Goal: Task Accomplishment & Management: Use online tool/utility

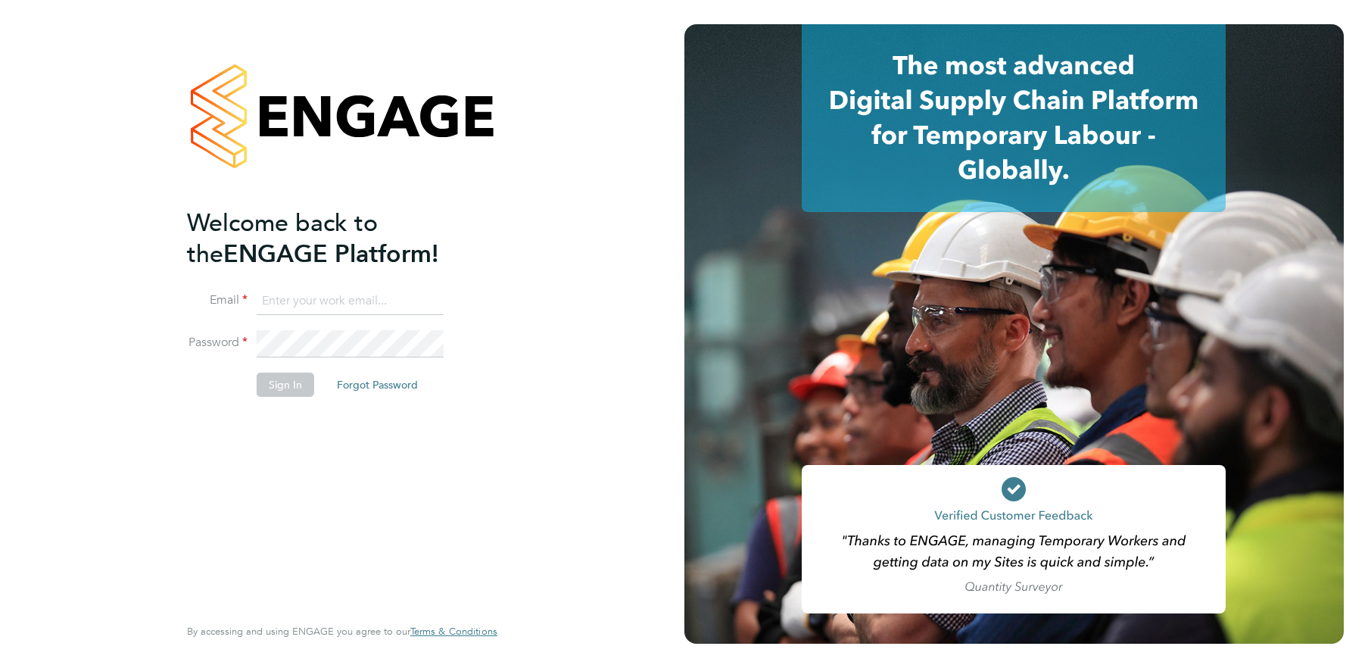
type input "alex.burke@randstadcpe.com"
click at [327, 461] on div "Welcome back to the ENGAGE Platform! Email alex.burke@randstadcpe.com Password …" at bounding box center [334, 409] width 295 height 404
click at [285, 375] on button "Sign In" at bounding box center [286, 384] width 58 height 24
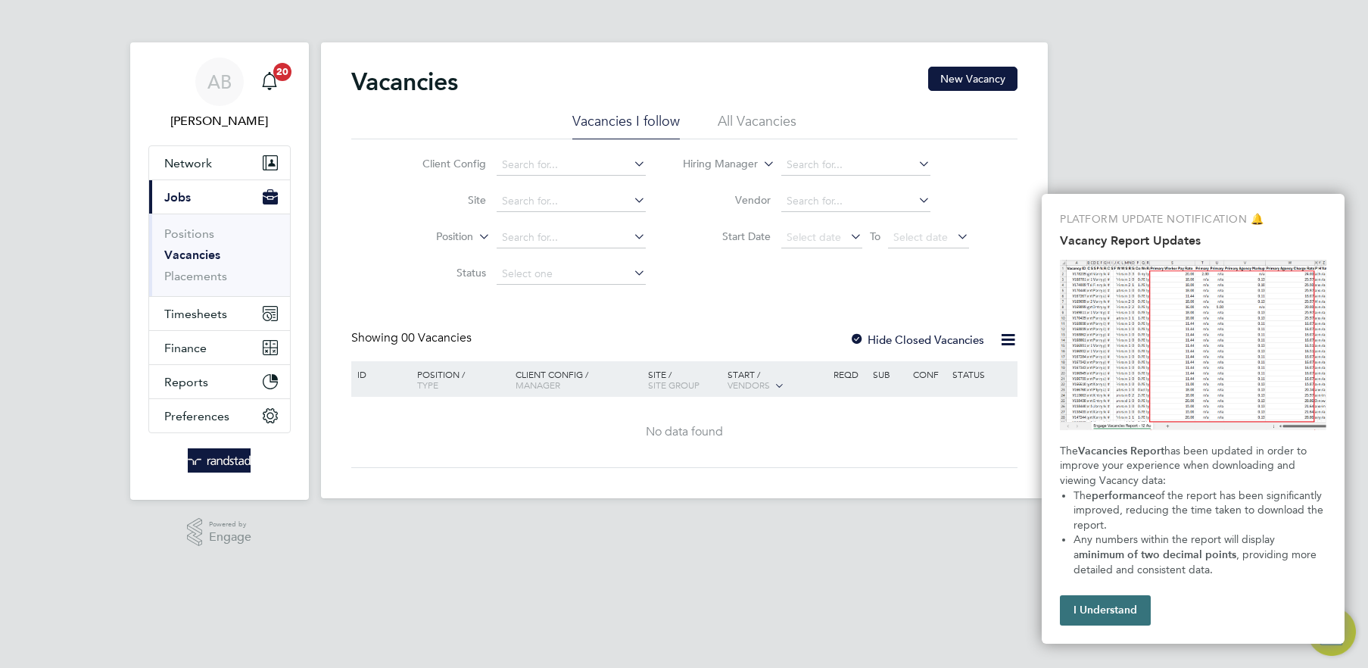
click at [1107, 605] on button "I Understand" at bounding box center [1105, 610] width 91 height 30
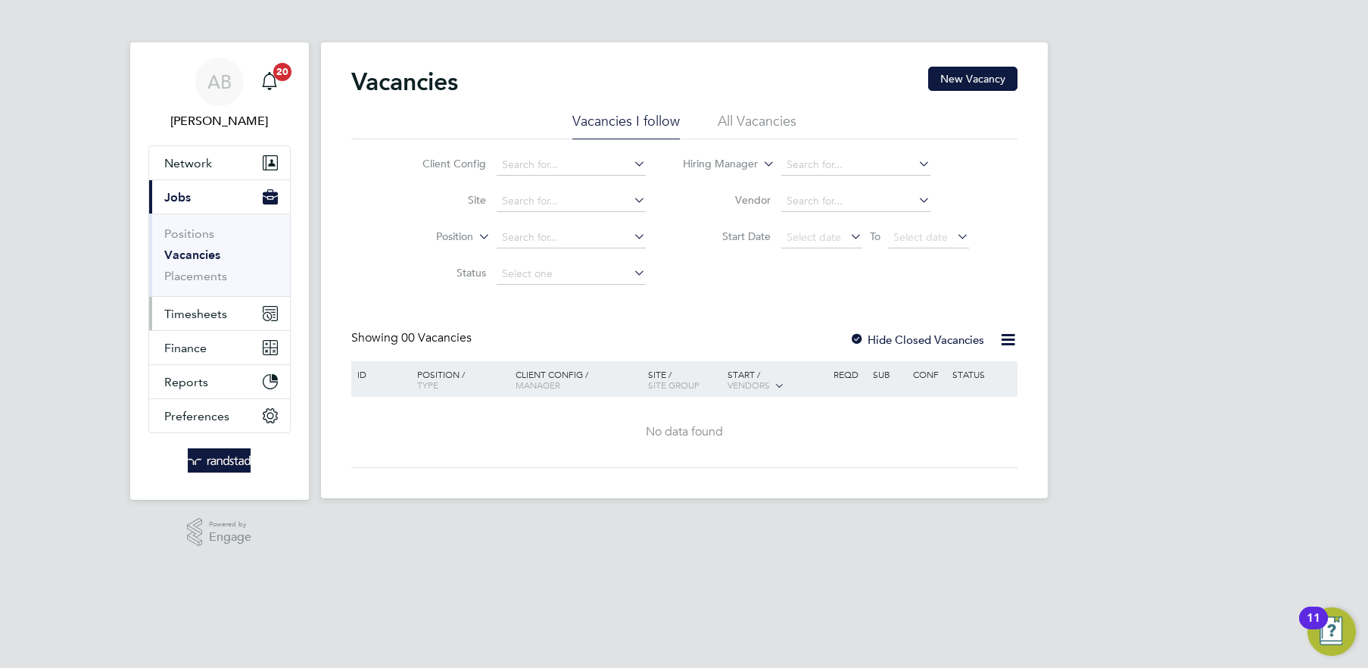
click at [198, 310] on span "Timesheets" at bounding box center [195, 314] width 63 height 14
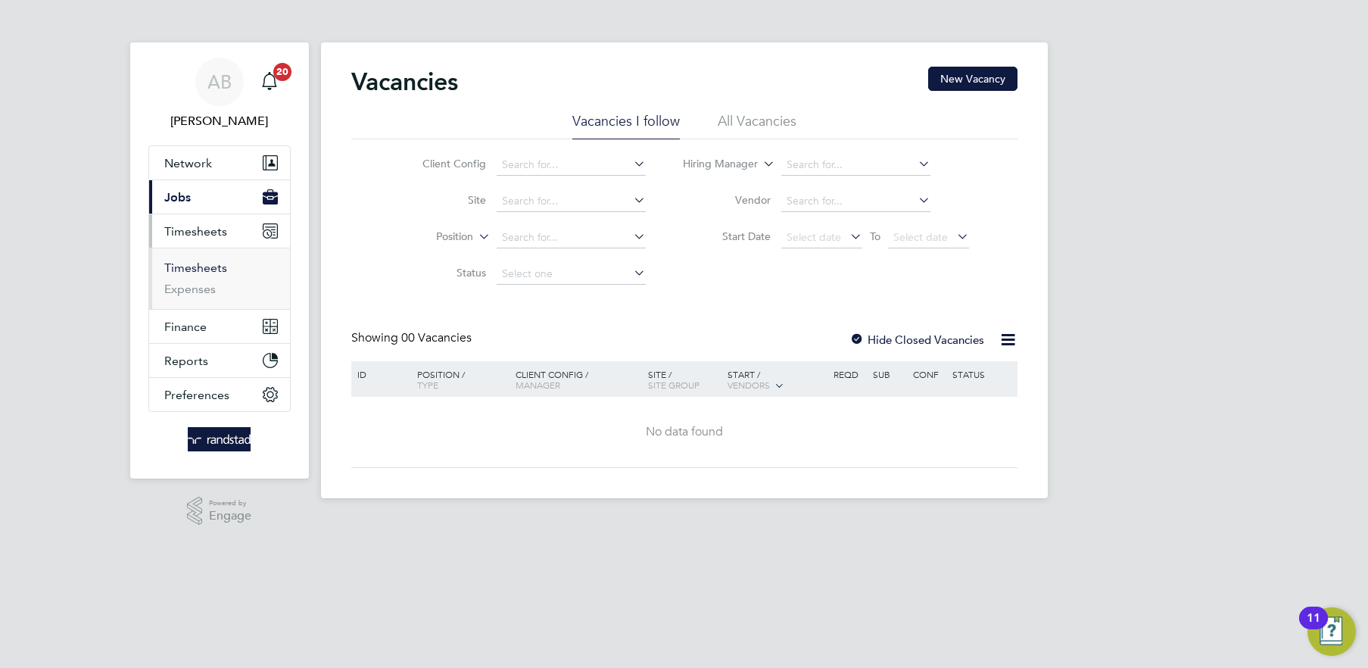
click at [210, 270] on link "Timesheets" at bounding box center [195, 267] width 63 height 14
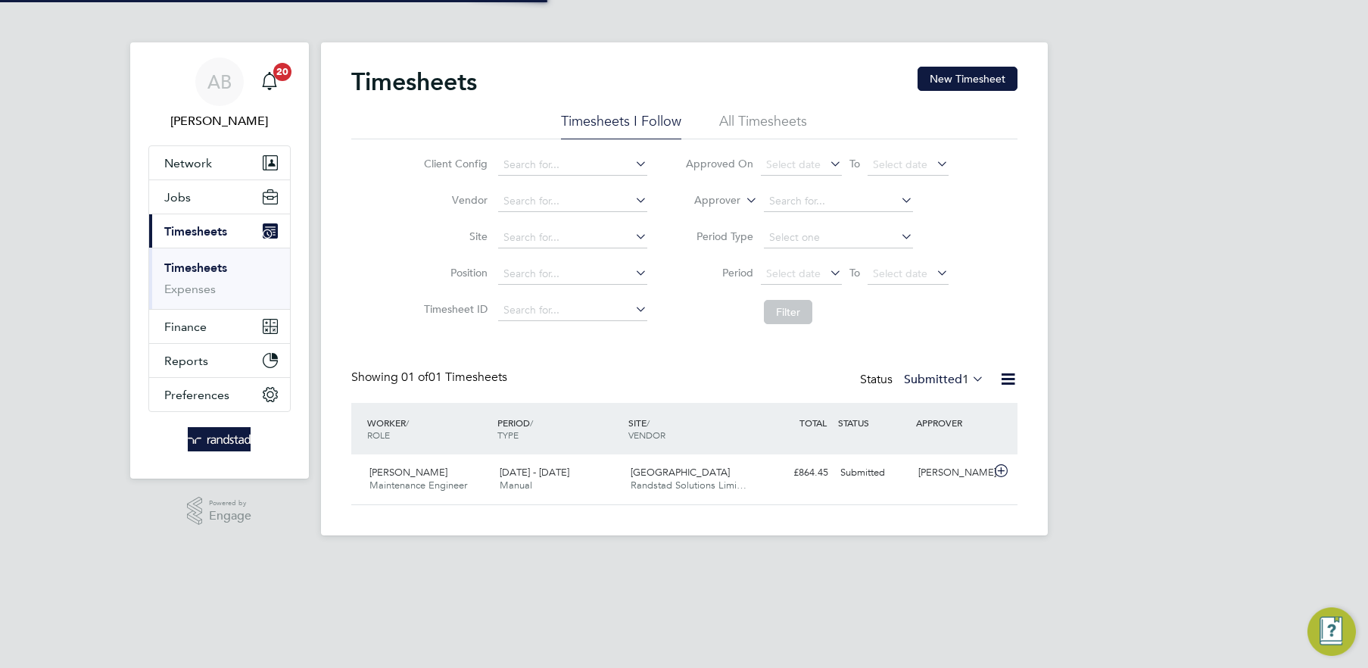
scroll to position [38, 131]
click at [950, 81] on button "New Timesheet" at bounding box center [967, 79] width 100 height 24
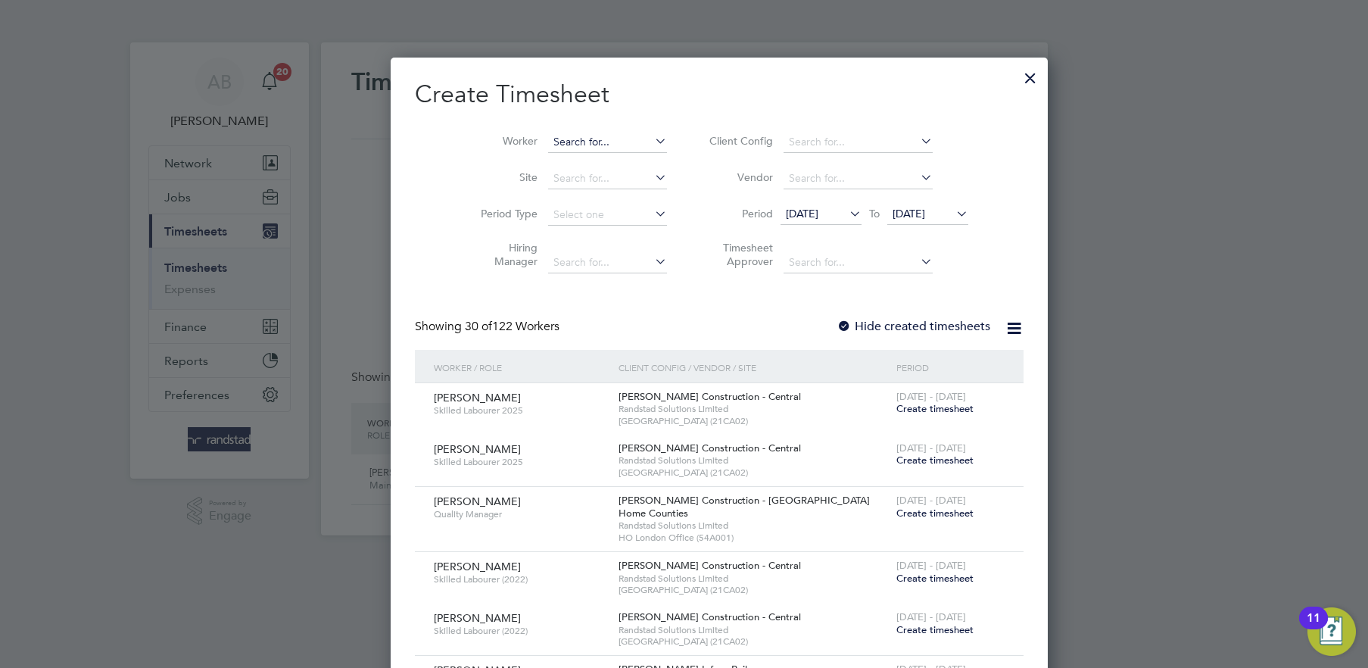
scroll to position [2843, 586]
click at [556, 141] on input at bounding box center [607, 142] width 119 height 21
paste input "[PERSON_NAME]"
click at [548, 141] on input "[PERSON_NAME]" at bounding box center [607, 142] width 119 height 21
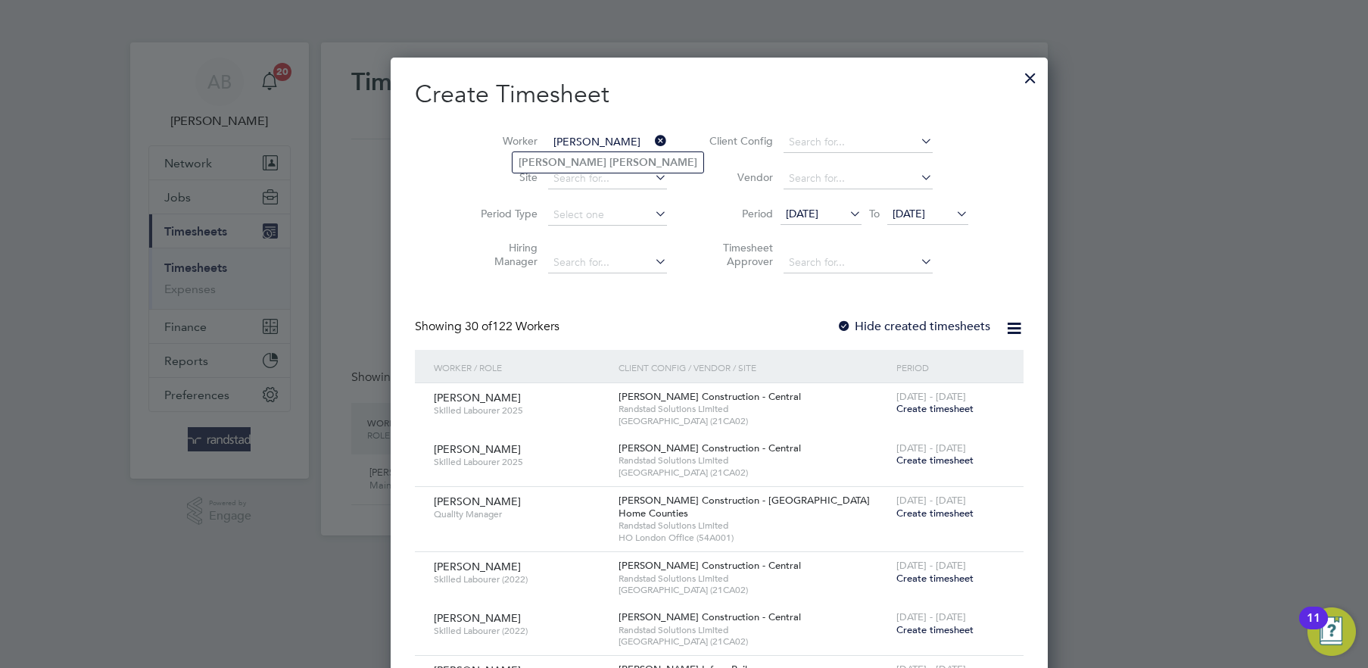
click at [549, 149] on input "[PERSON_NAME]" at bounding box center [607, 142] width 119 height 21
type input "[PERSON_NAME]"
click at [551, 156] on b "[PERSON_NAME]" at bounding box center [563, 162] width 88 height 13
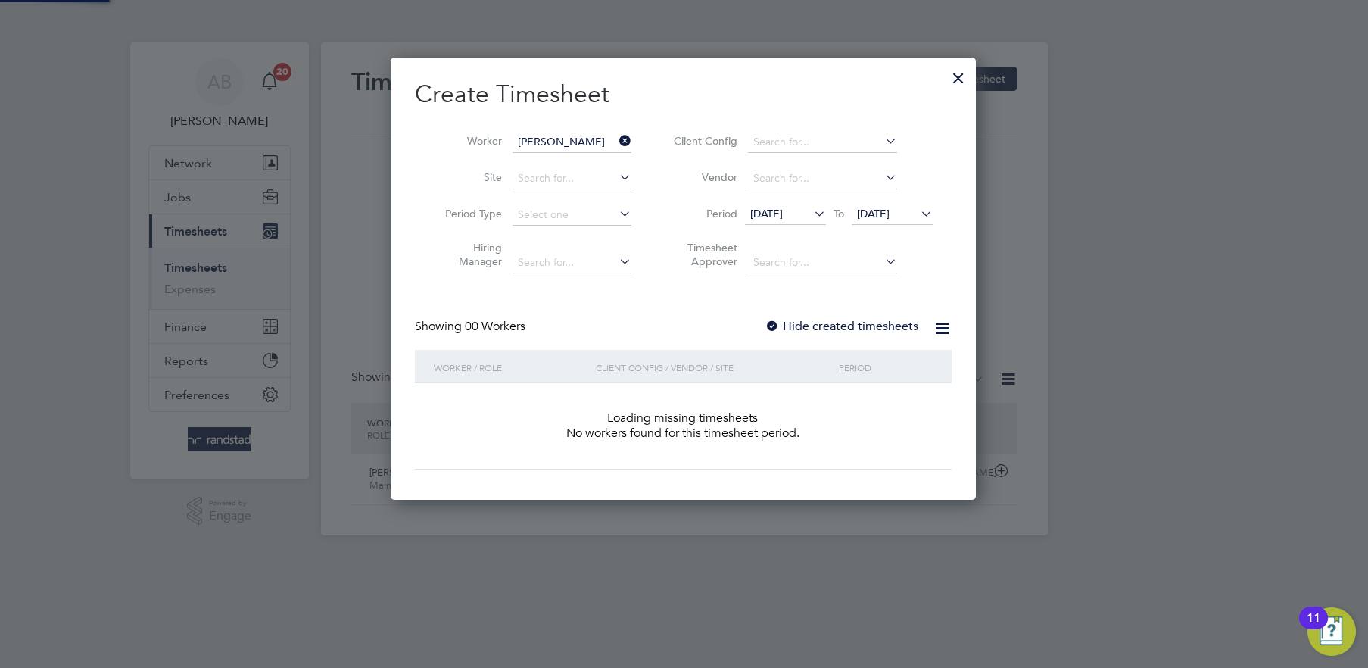
scroll to position [425, 586]
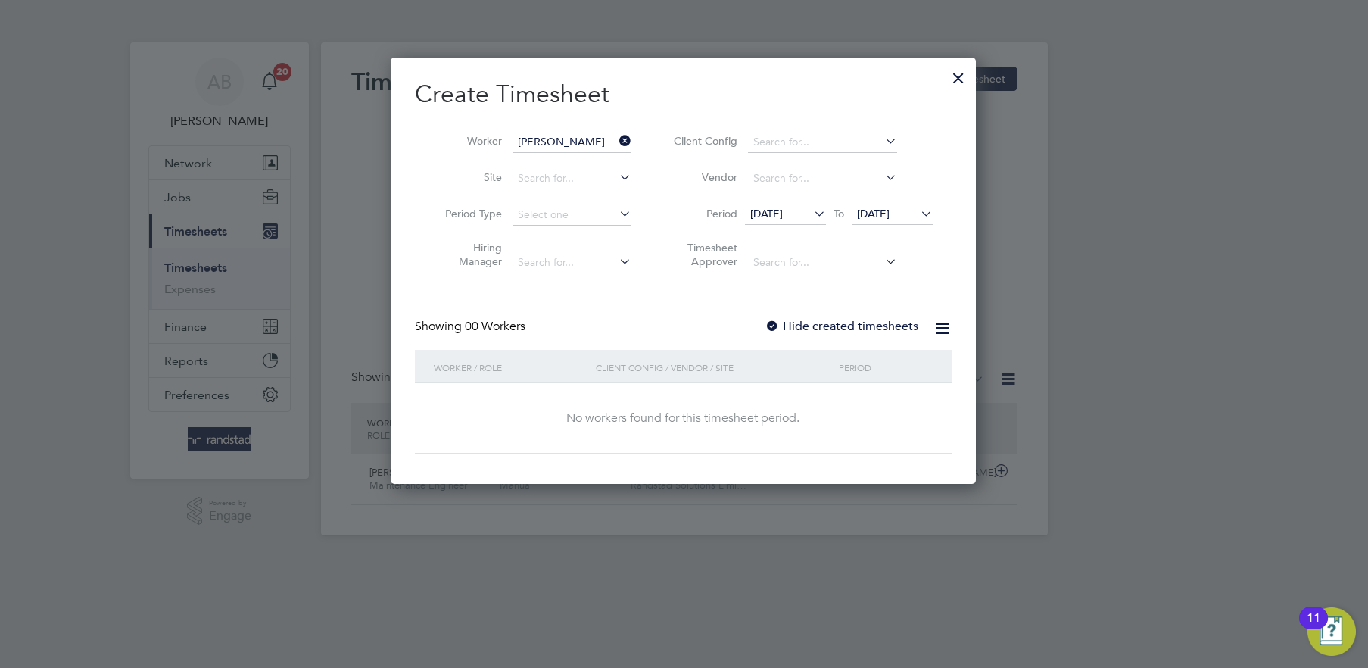
click at [885, 212] on span "[DATE]" at bounding box center [873, 214] width 33 height 14
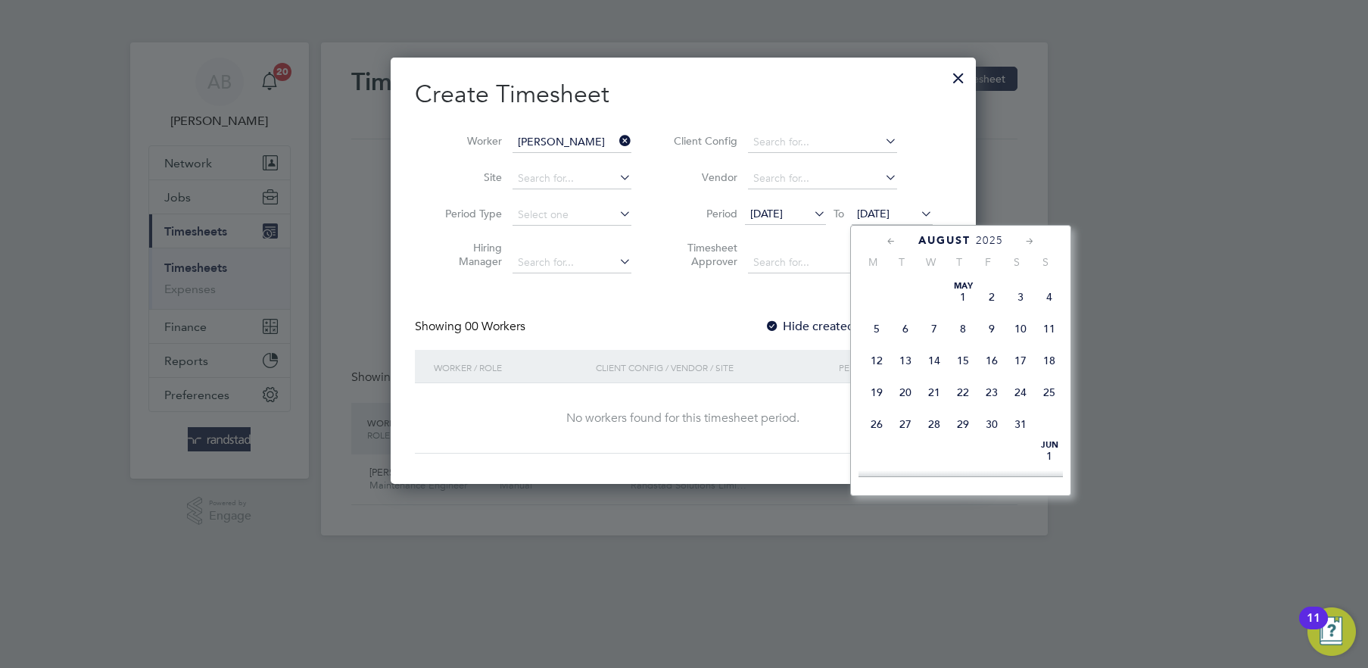
scroll to position [601, 0]
click at [888, 413] on span "8" at bounding box center [876, 398] width 29 height 29
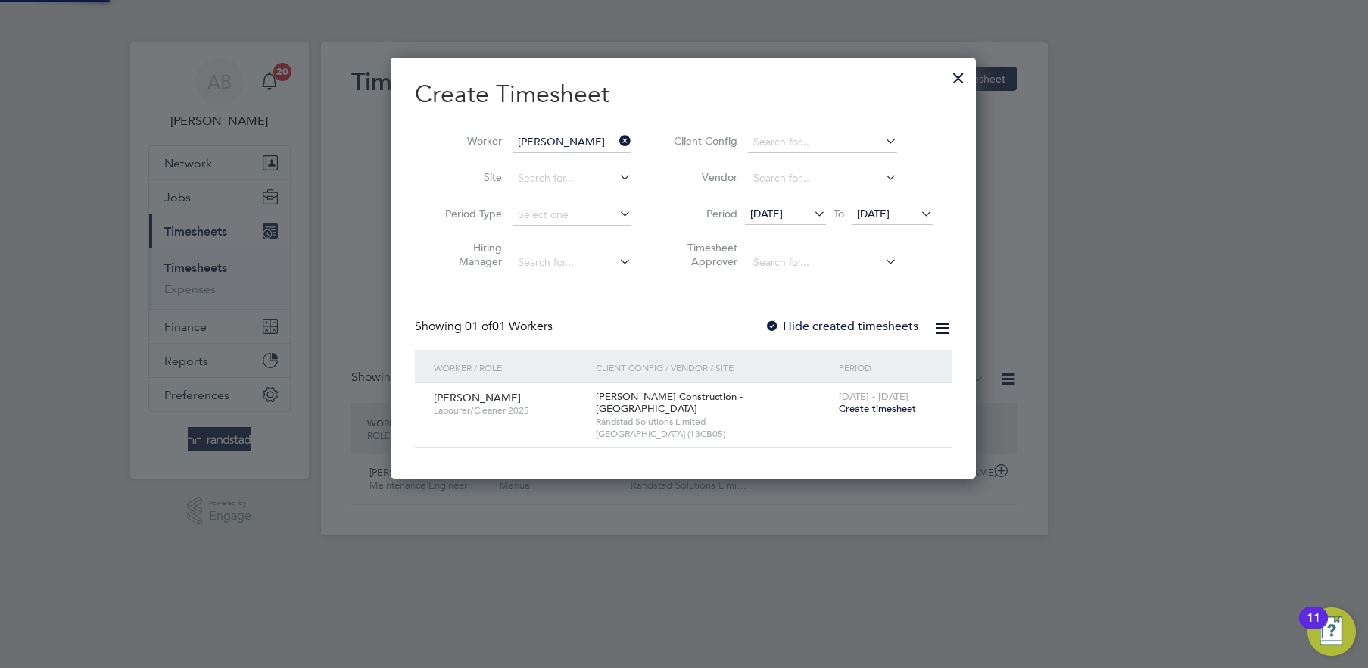
scroll to position [409, 586]
click at [783, 199] on li "Period [DATE] To [DATE]" at bounding box center [800, 215] width 301 height 36
click at [780, 207] on span "[DATE]" at bounding box center [766, 214] width 33 height 14
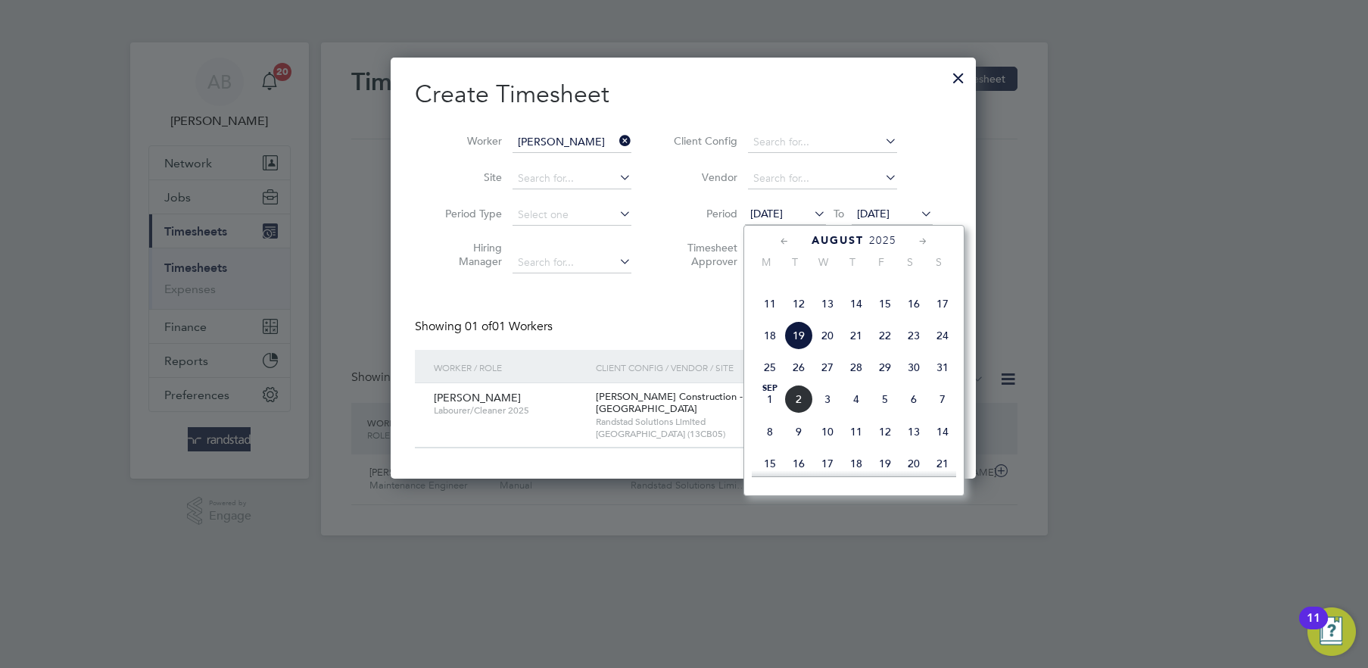
click at [771, 318] on span "11" at bounding box center [769, 303] width 29 height 29
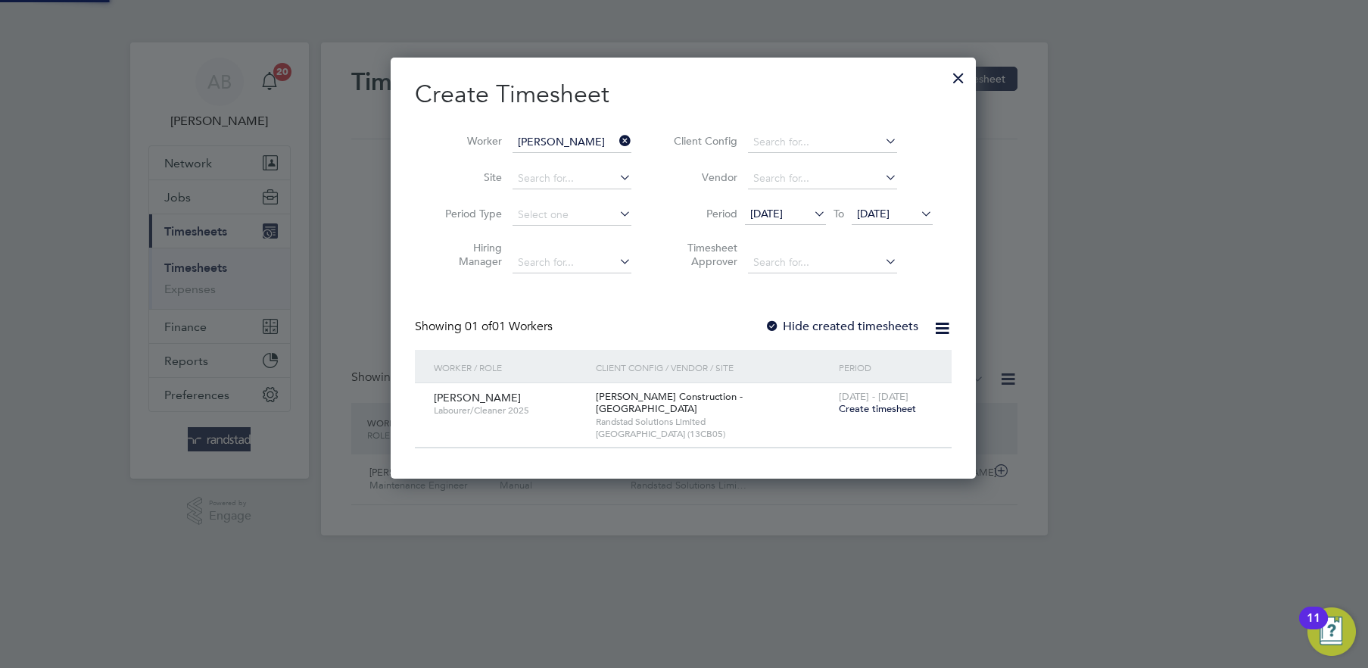
scroll to position [409, 586]
click at [778, 324] on div at bounding box center [772, 326] width 15 height 15
click at [880, 213] on span "[DATE]" at bounding box center [873, 214] width 33 height 14
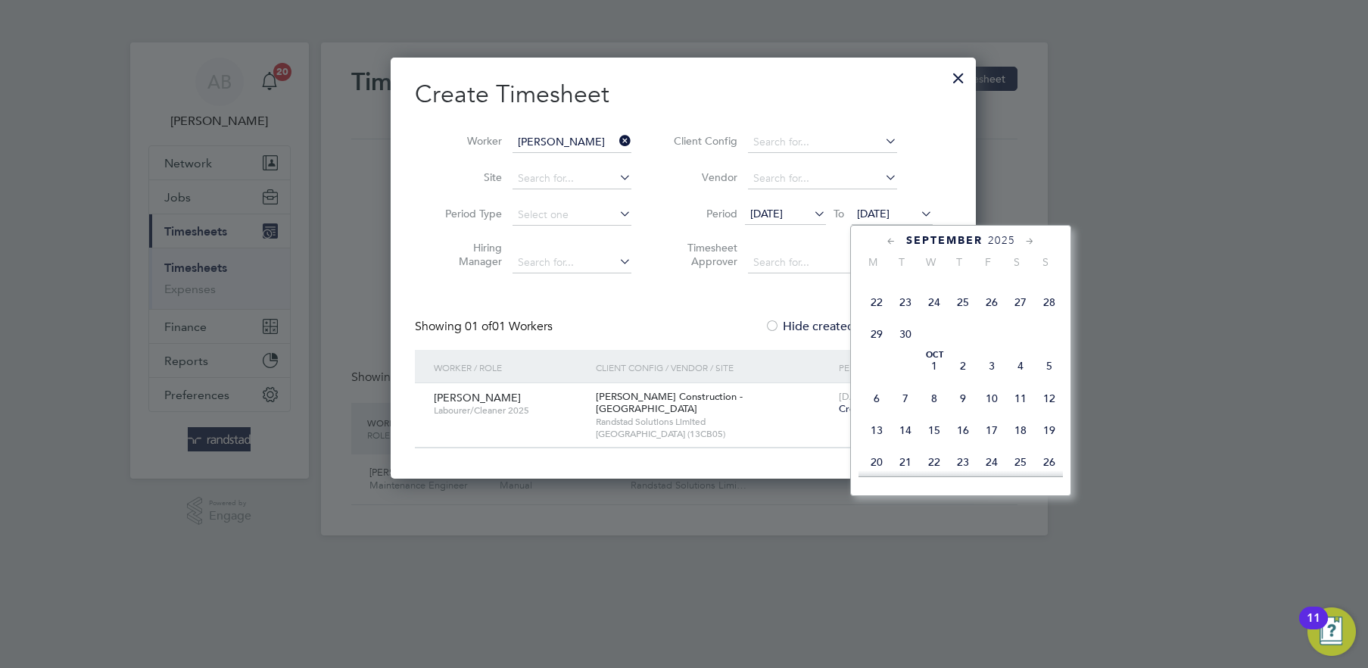
scroll to position [501, 0]
click at [877, 353] on span "8" at bounding box center [876, 338] width 29 height 29
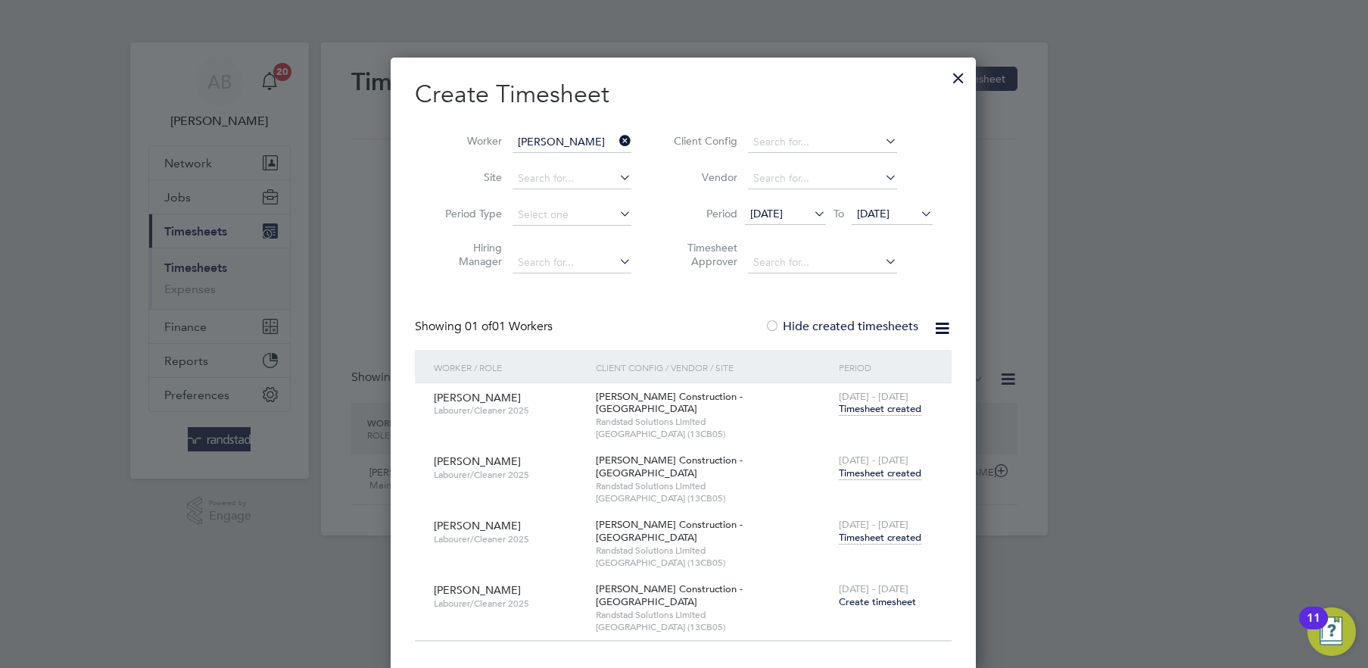
click at [877, 531] on span "Timesheet created" at bounding box center [880, 538] width 83 height 14
